Goal: Information Seeking & Learning: Learn about a topic

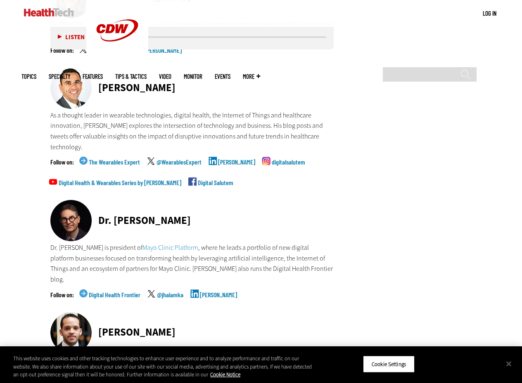
scroll to position [2267, 0]
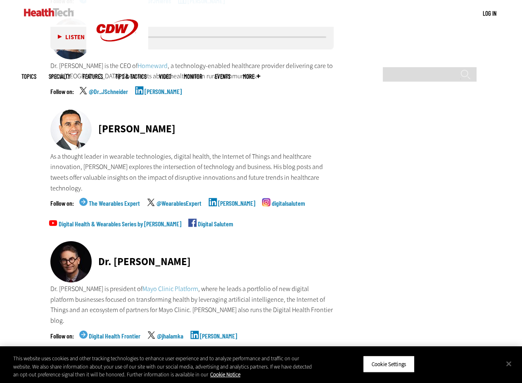
click at [174, 118] on div "[PERSON_NAME]" at bounding box center [191, 130] width 283 height 43
click at [175, 151] on p "As a thought leader in wearable technologies, digital health, the Internet of T…" at bounding box center [191, 172] width 283 height 42
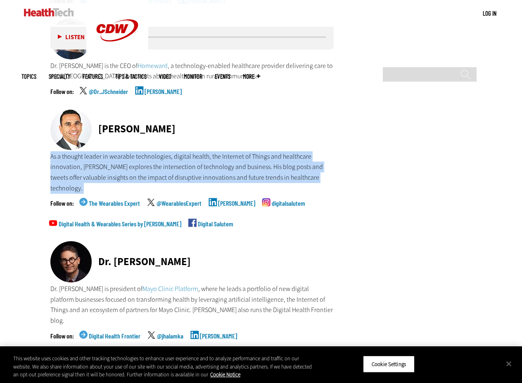
click at [175, 151] on p "As a thought leader in wearable technologies, digital health, the Internet of T…" at bounding box center [191, 172] width 283 height 42
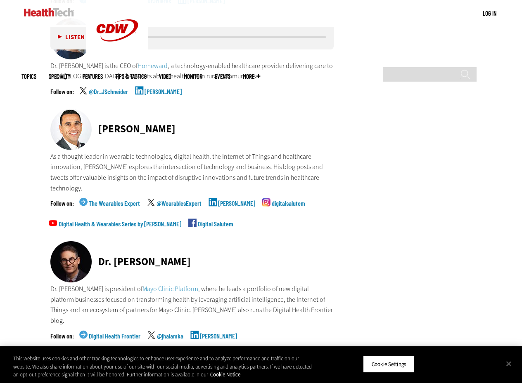
click at [120, 124] on div "[PERSON_NAME]" at bounding box center [136, 129] width 77 height 10
click at [78, 109] on img at bounding box center [70, 129] width 41 height 41
click at [276, 200] on link "digitalsalutem" at bounding box center [288, 210] width 33 height 21
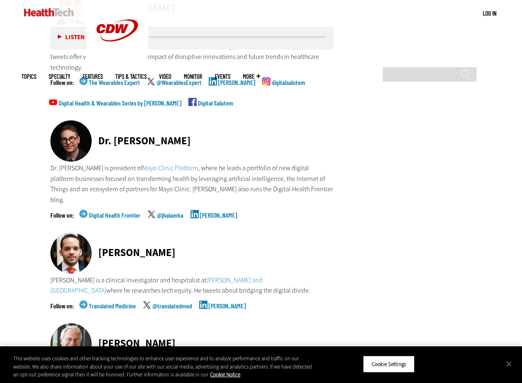
scroll to position [2391, 0]
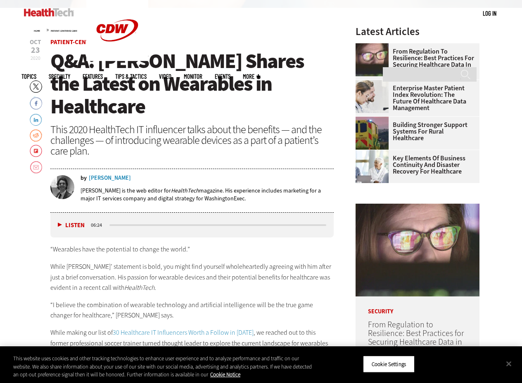
scroll to position [248, 0]
click at [91, 125] on div "This 2020 HealthTech IT influencer talks about the benefits — and the challenge…" at bounding box center [191, 140] width 283 height 32
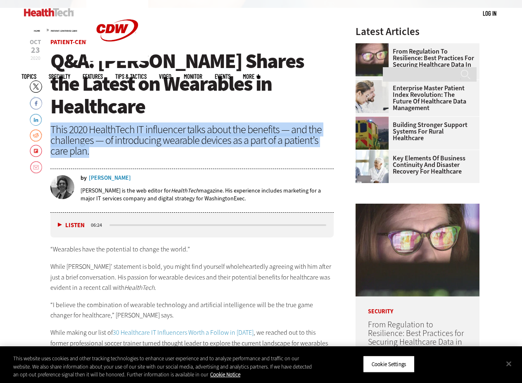
click at [91, 125] on div "This 2020 HealthTech IT influencer talks about the benefits — and the challenge…" at bounding box center [191, 140] width 283 height 32
click at [127, 130] on div "This 2020 HealthTech IT influencer talks about the benefits — and the challenge…" at bounding box center [191, 140] width 283 height 32
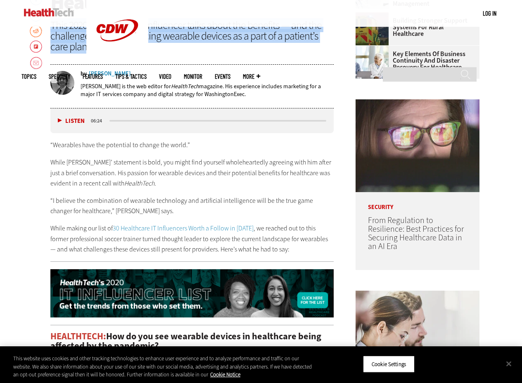
scroll to position [371, 0]
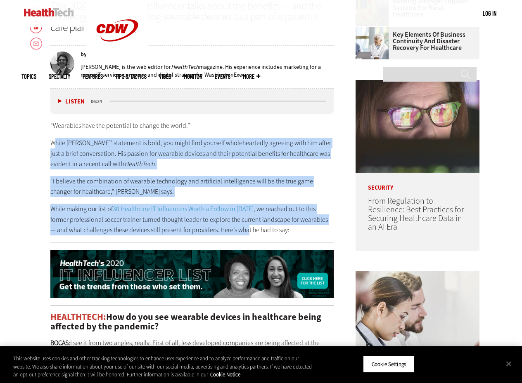
drag, startPoint x: 55, startPoint y: 139, endPoint x: 230, endPoint y: 227, distance: 196.0
click at [230, 227] on div "“Wearables have the potential to change the world.” While [PERSON_NAME]’ statem…" at bounding box center [191, 177] width 283 height 115
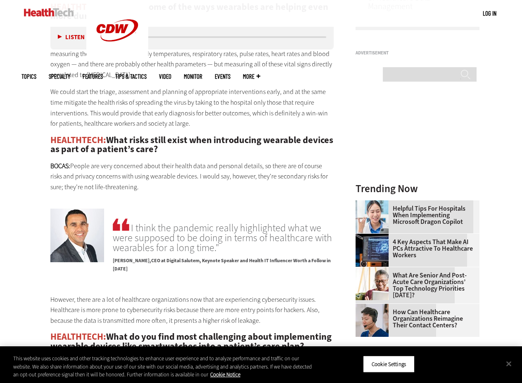
scroll to position [784, 0]
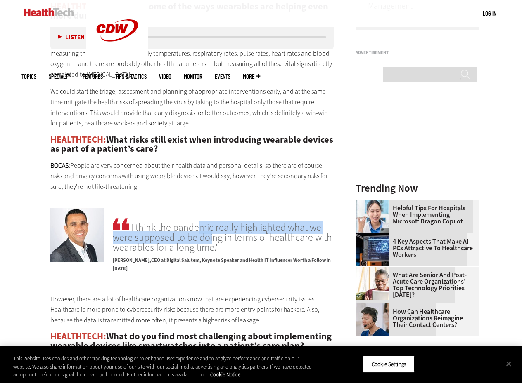
drag, startPoint x: 185, startPoint y: 231, endPoint x: 213, endPoint y: 238, distance: 29.4
click at [213, 238] on span "I think the pandemic really highlighted what we were supposed to be doing in te…" at bounding box center [223, 235] width 221 height 36
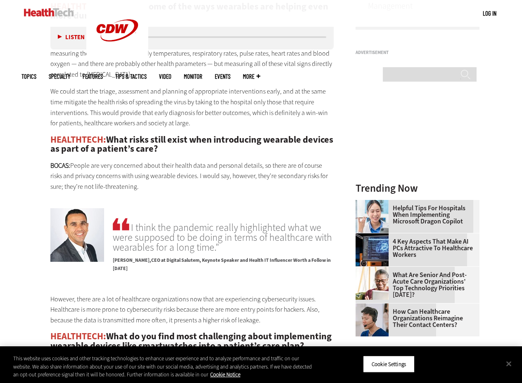
click at [213, 238] on span "I think the pandemic really highlighted what we were supposed to be doing in te…" at bounding box center [223, 235] width 221 height 36
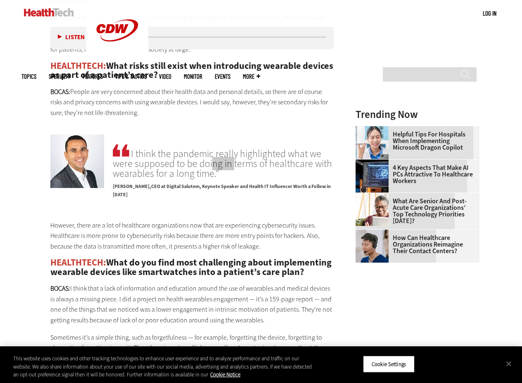
scroll to position [908, 0]
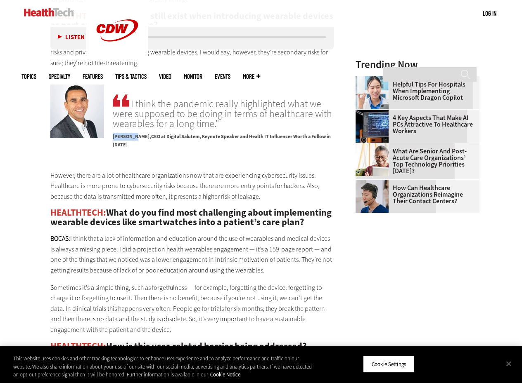
drag, startPoint x: 113, startPoint y: 135, endPoint x: 135, endPoint y: 134, distance: 22.7
click at [135, 134] on span "[PERSON_NAME]" at bounding box center [132, 136] width 38 height 7
click at [285, 130] on p "[PERSON_NAME] CEO at Digital Salutem, Keynote Speaker and Health IT Influencer …" at bounding box center [223, 139] width 221 height 20
click at [285, 135] on p "[PERSON_NAME] CEO at Digital Salutem, Keynote Speaker and Health IT Influencer …" at bounding box center [223, 139] width 221 height 20
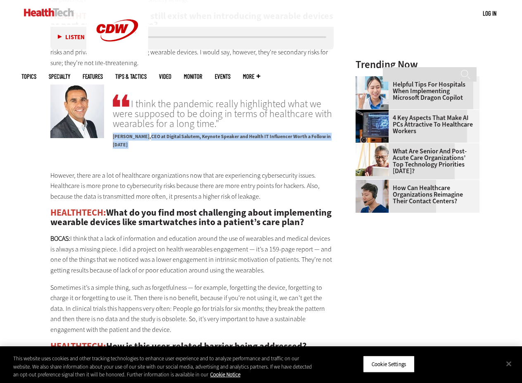
click at [285, 135] on p "[PERSON_NAME] CEO at Digital Salutem, Keynote Speaker and Health IT Influencer …" at bounding box center [223, 139] width 221 height 20
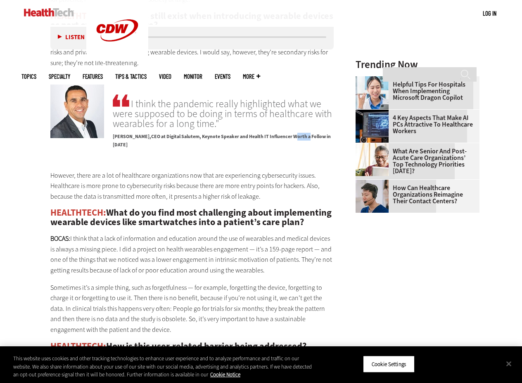
click at [285, 135] on p "[PERSON_NAME] CEO at Digital Salutem, Keynote Speaker and Health IT Influencer …" at bounding box center [223, 139] width 221 height 20
click at [179, 142] on div "I think the pandemic really highlighted what we were supposed to be doing in te…" at bounding box center [223, 123] width 221 height 61
drag, startPoint x: 185, startPoint y: 132, endPoint x: 289, endPoint y: 134, distance: 103.6
click at [288, 133] on p "[PERSON_NAME] CEO at Digital Salutem, Keynote Speaker and Health IT Influencer …" at bounding box center [223, 139] width 221 height 20
drag, startPoint x: 300, startPoint y: 137, endPoint x: 308, endPoint y: 137, distance: 8.3
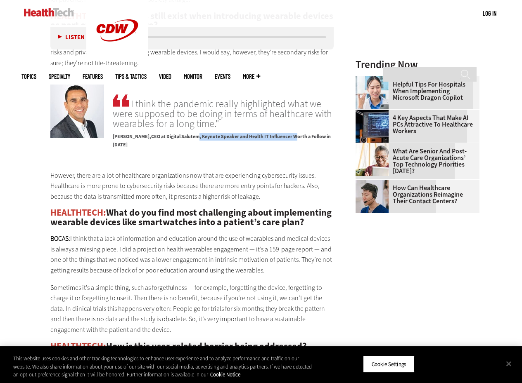
click at [308, 137] on p "[PERSON_NAME] CEO at Digital Salutem, Keynote Speaker and Health IT Influencer …" at bounding box center [223, 139] width 221 height 20
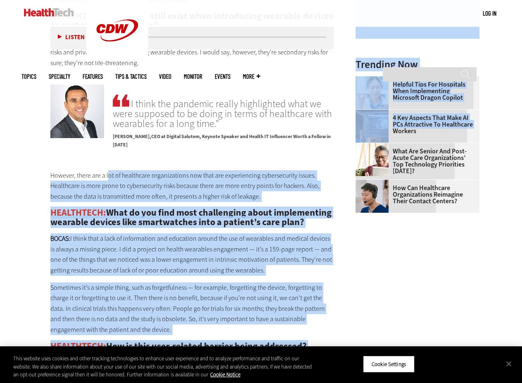
drag, startPoint x: 344, startPoint y: 138, endPoint x: 109, endPoint y: 149, distance: 235.9
click at [109, 149] on main "Home » Patient-Centered Care Close New AI Research From CDW See how IT leaders …" at bounding box center [260, 223] width 479 height 1751
click at [179, 151] on div "Listen Pause 06:24 “Wearables have the potential to change the world.” While [P…" at bounding box center [191, 319] width 283 height 1533
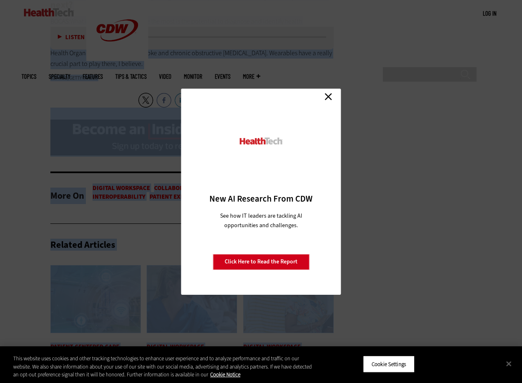
scroll to position [1609, 0]
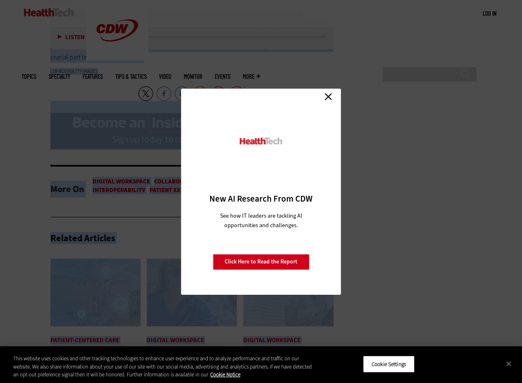
click at [326, 94] on link "Close" at bounding box center [328, 97] width 12 height 12
